Goal: Information Seeking & Learning: Learn about a topic

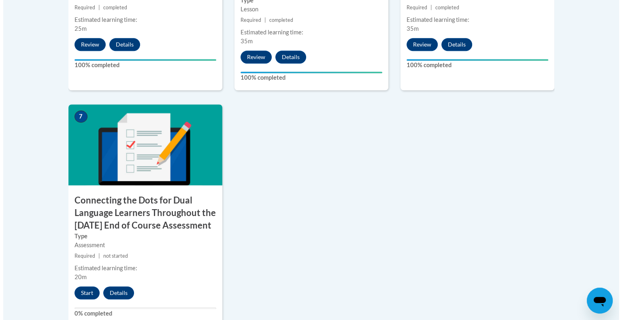
scroll to position [634, 0]
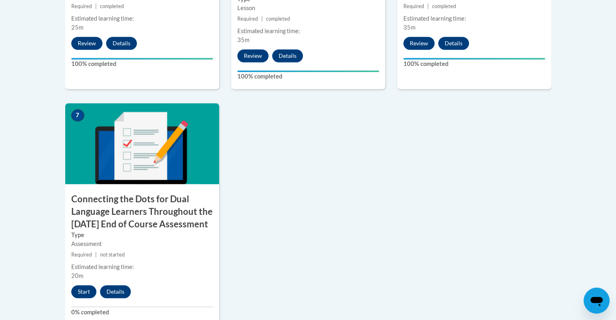
click at [81, 313] on div "7 Connecting the Dots for Dual Language Learners Throughout the Preschool Day E…" at bounding box center [142, 214] width 154 height 222
click at [89, 298] on button "Start" at bounding box center [83, 291] width 25 height 13
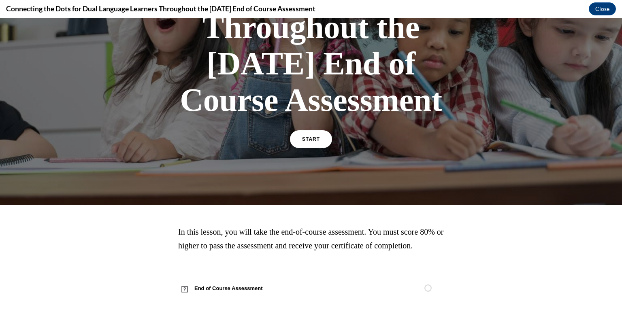
scroll to position [227, 0]
click at [314, 130] on link "START" at bounding box center [311, 139] width 44 height 19
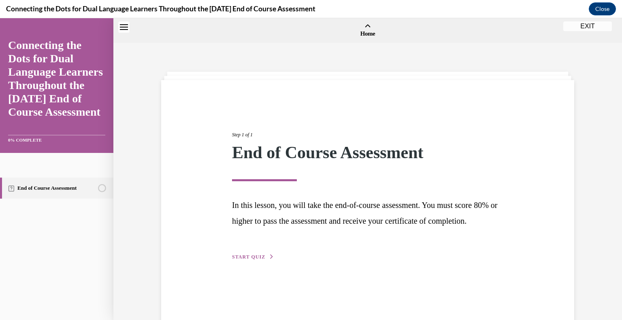
scroll to position [25, 0]
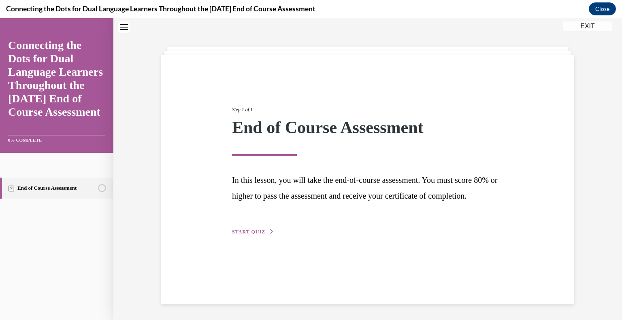
click at [252, 236] on button "START QUIZ" at bounding box center [253, 231] width 42 height 7
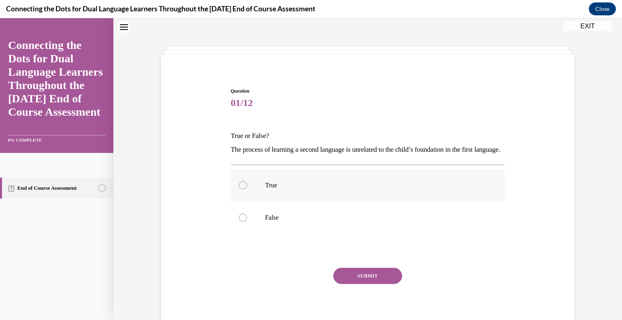
click at [261, 202] on label "True" at bounding box center [368, 185] width 274 height 32
click at [247, 189] on input "True" at bounding box center [243, 185] width 8 height 8
radio input "true"
click at [356, 284] on button "SUBMIT" at bounding box center [367, 276] width 69 height 16
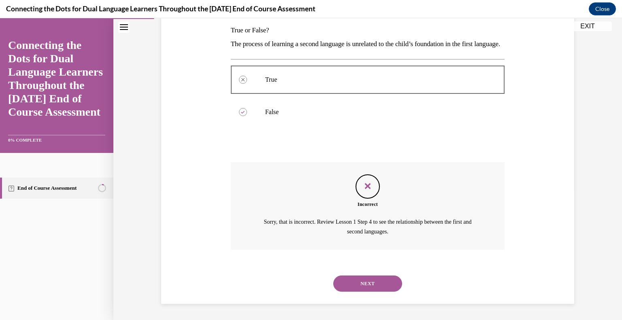
scroll to position [144, 0]
click at [363, 278] on button "NEXT" at bounding box center [367, 284] width 69 height 16
